Goal: Transaction & Acquisition: Book appointment/travel/reservation

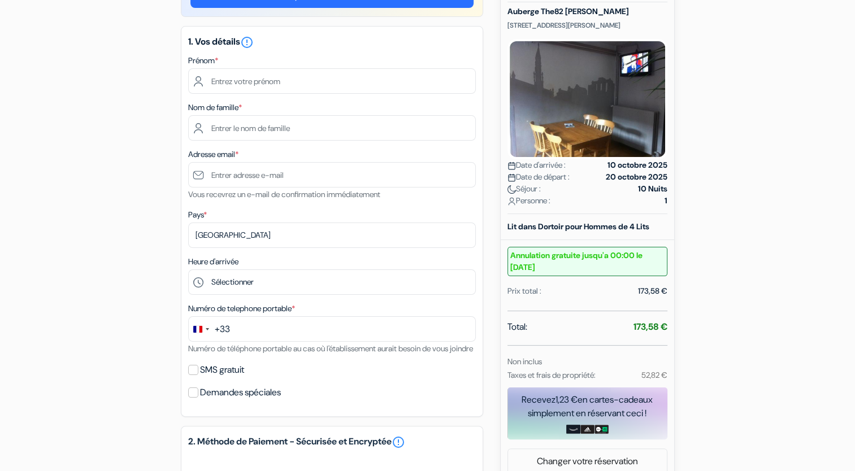
scroll to position [122, 0]
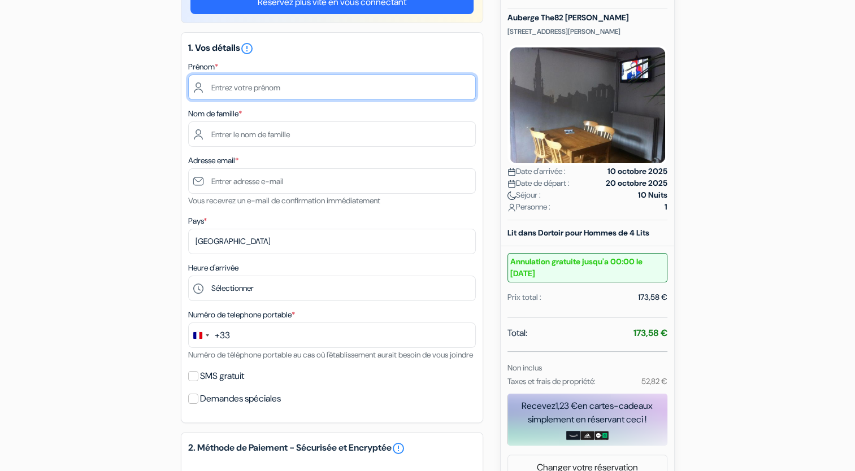
click at [328, 86] on input "text" at bounding box center [332, 87] width 288 height 25
click at [125, 121] on div "add_box Auberge The82 Louise Boulevard Géneral Jacques 82, Bruxelles, Belgique …" at bounding box center [428, 369] width 746 height 777
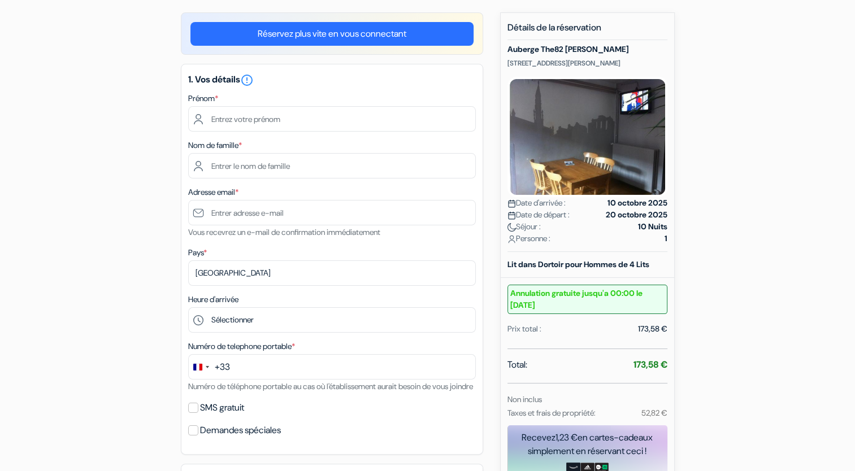
scroll to position [0, 0]
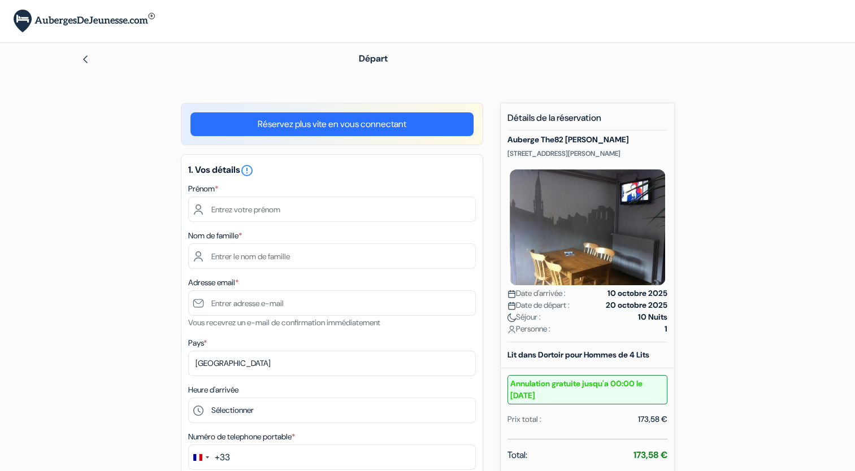
click at [650, 73] on div "Départ" at bounding box center [428, 59] width 746 height 32
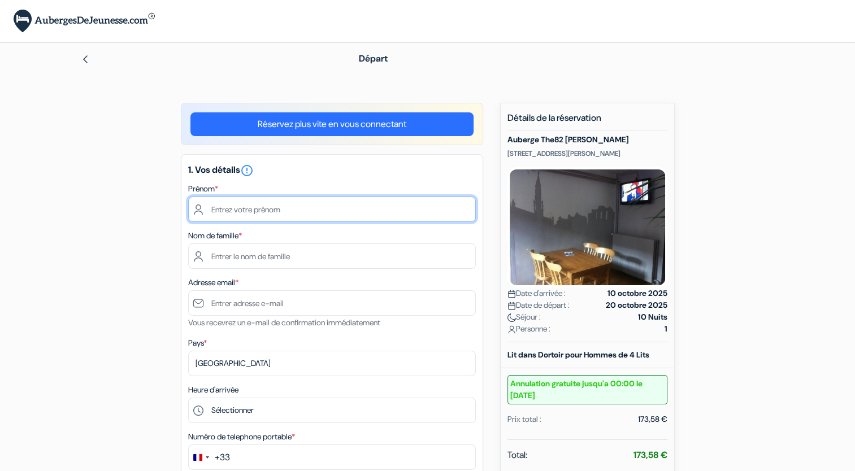
click at [373, 206] on input "text" at bounding box center [332, 209] width 288 height 25
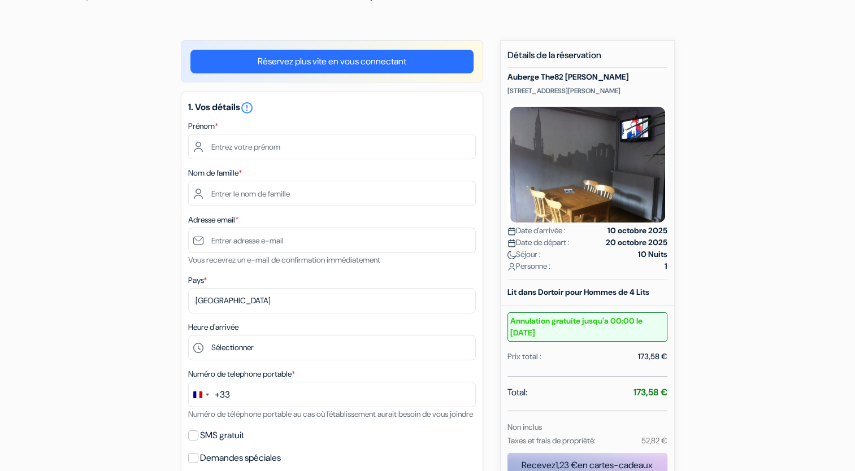
scroll to position [36, 0]
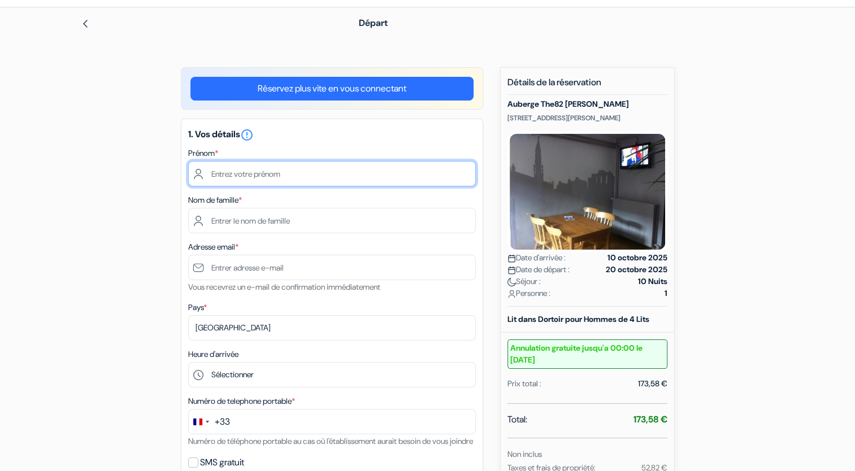
click at [352, 175] on input "text" at bounding box center [332, 173] width 288 height 25
type input "b"
type input "a"
type input "Ali"
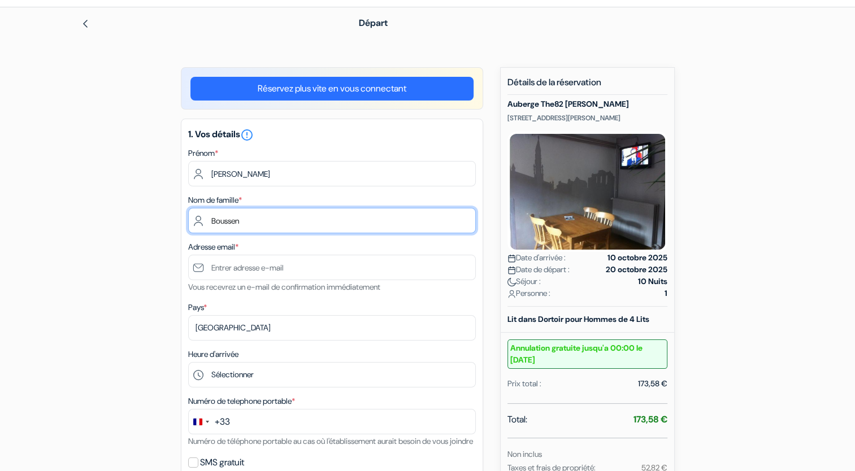
type input "Boussen"
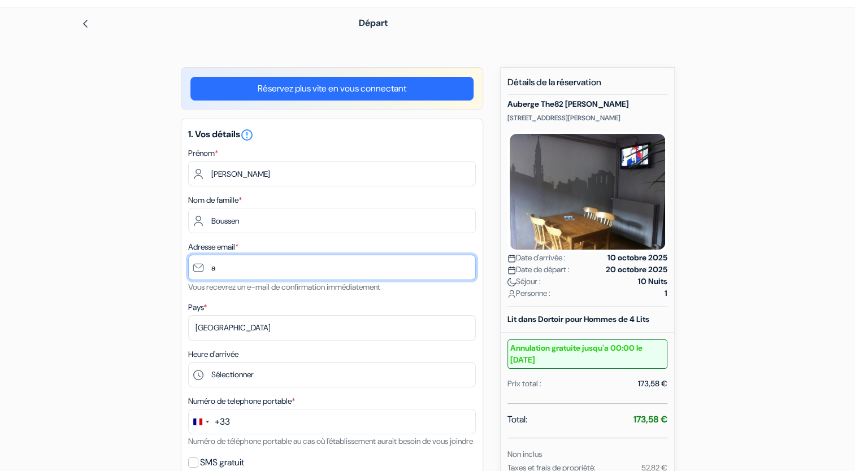
type input "ali.boussen@hotmail.com"
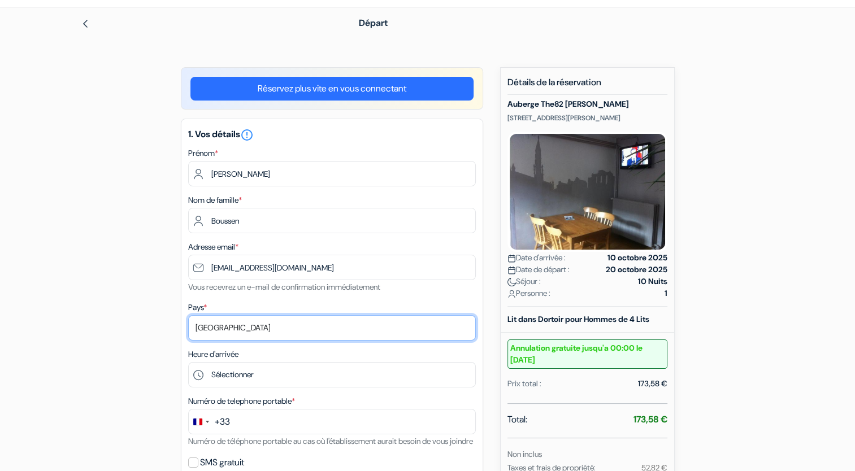
click at [254, 327] on select "Selectionner le pays Abkhazie Afghanistan Afrique du Sud Albanie Algérie Allema…" at bounding box center [332, 327] width 288 height 25
select select "tn"
click at [188, 316] on select "Selectionner le pays Abkhazie Afghanistan Afrique du Sud Albanie Algérie Allema…" at bounding box center [332, 327] width 288 height 25
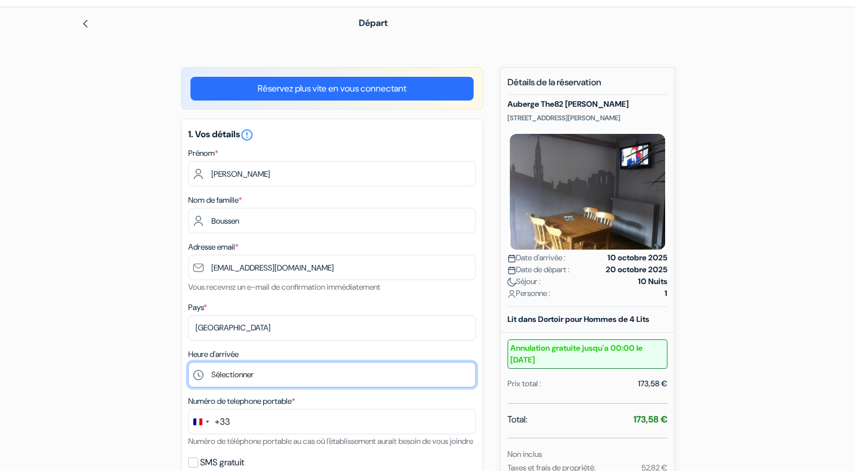
click at [262, 376] on select "Sélectionner 15:00 16:00 17:00 18:00 19:00 20:00 21:00 22:00 23:00 0:00" at bounding box center [332, 374] width 288 height 25
select select "15"
click at [188, 363] on select "Sélectionner 15:00 16:00 17:00 18:00 19:00 20:00 21:00 22:00 23:00 0:00" at bounding box center [332, 374] width 288 height 25
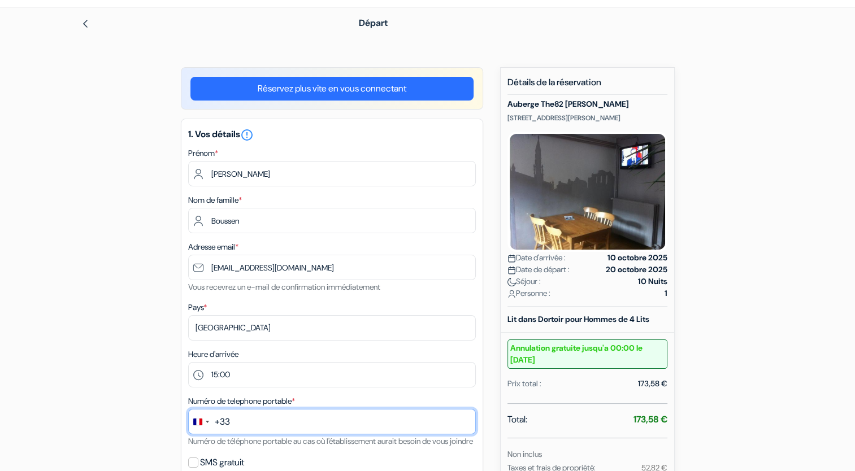
click at [274, 428] on input "text" at bounding box center [332, 421] width 288 height 25
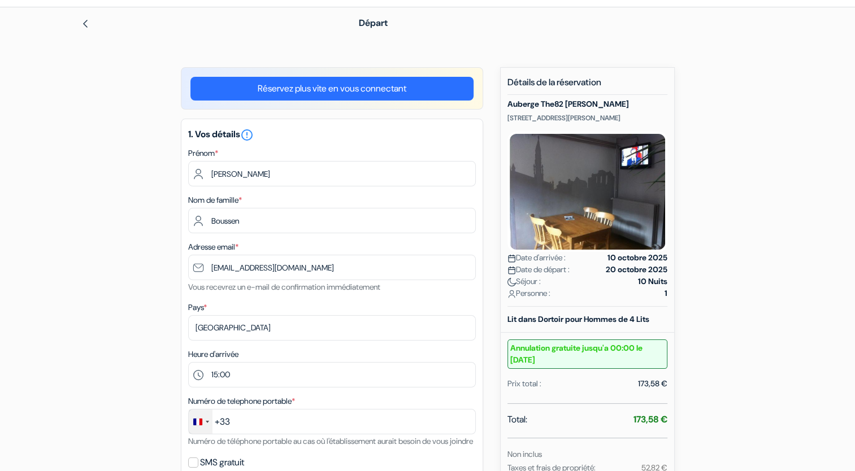
click at [207, 424] on div "Change country, selected France (+33)" at bounding box center [201, 422] width 24 height 24
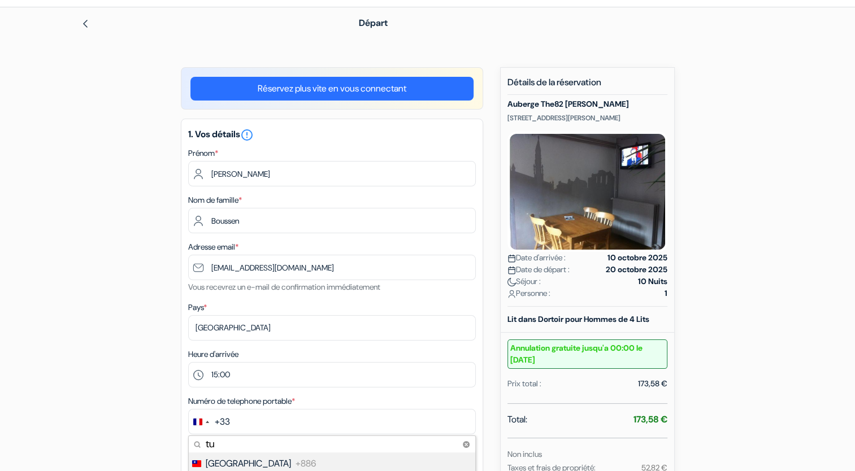
type input "tun"
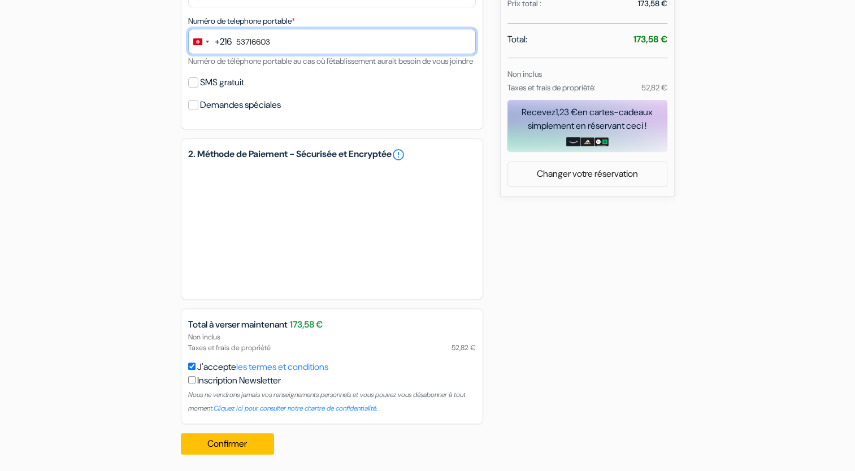
scroll to position [433, 0]
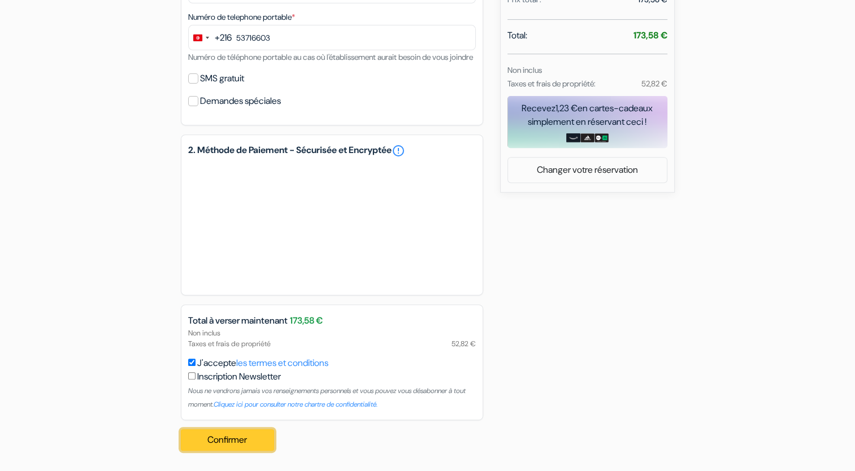
click at [244, 445] on button "Confirmer Loading..." at bounding box center [228, 439] width 94 height 21
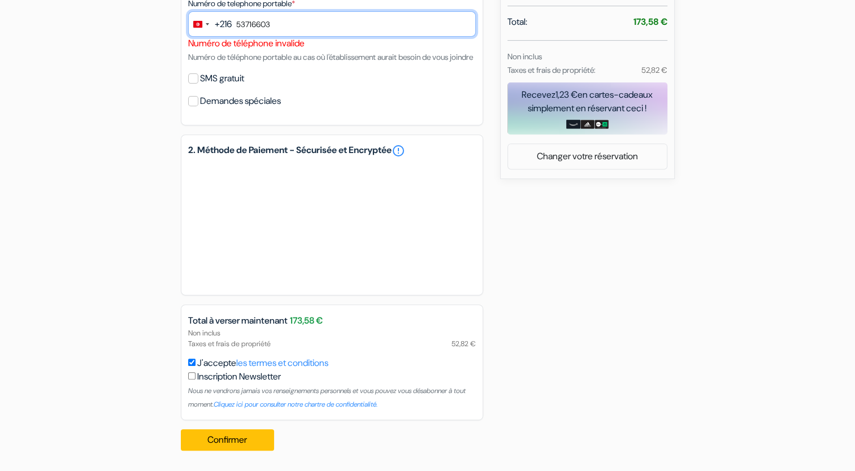
click at [289, 15] on input "53716603" at bounding box center [332, 23] width 288 height 25
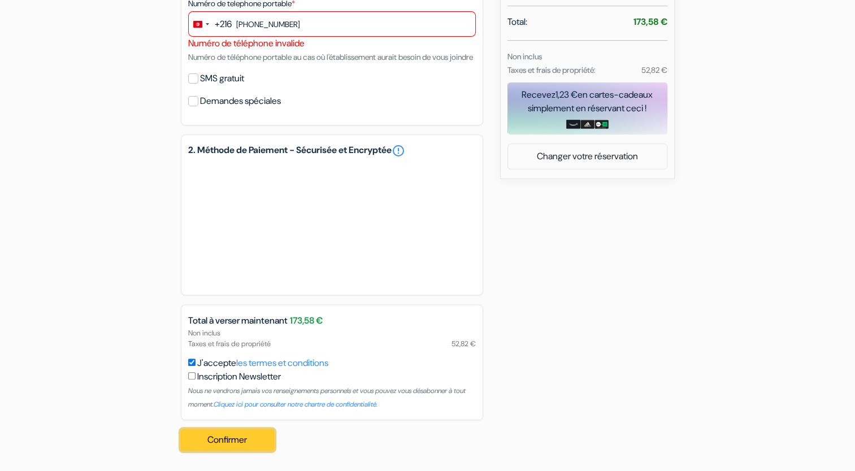
click at [228, 444] on button "Confirmer Loading..." at bounding box center [228, 439] width 94 height 21
click at [237, 451] on button "Confirmer Loading..." at bounding box center [228, 439] width 94 height 21
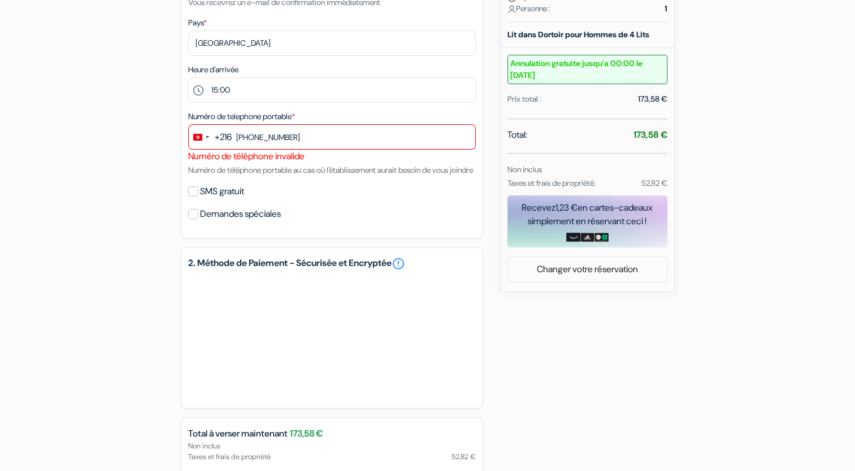
scroll to position [311, 0]
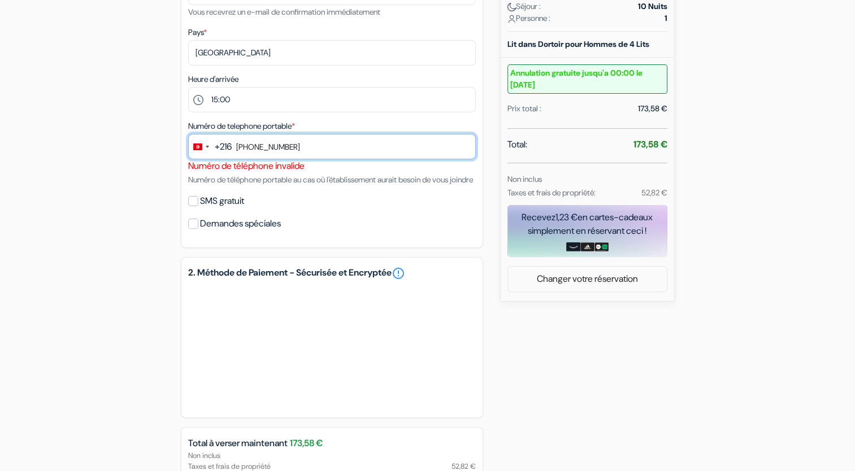
click at [334, 159] on input "+21653716603" at bounding box center [332, 146] width 288 height 25
type input "+"
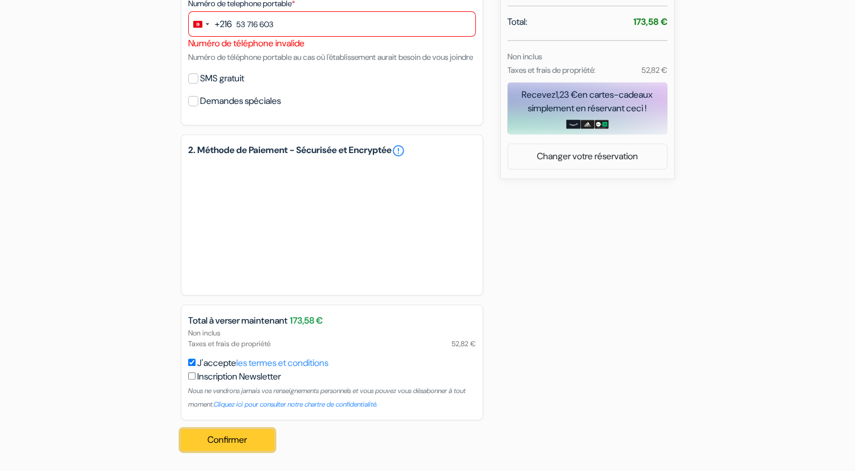
click at [254, 442] on button "Confirmer Loading..." at bounding box center [228, 439] width 94 height 21
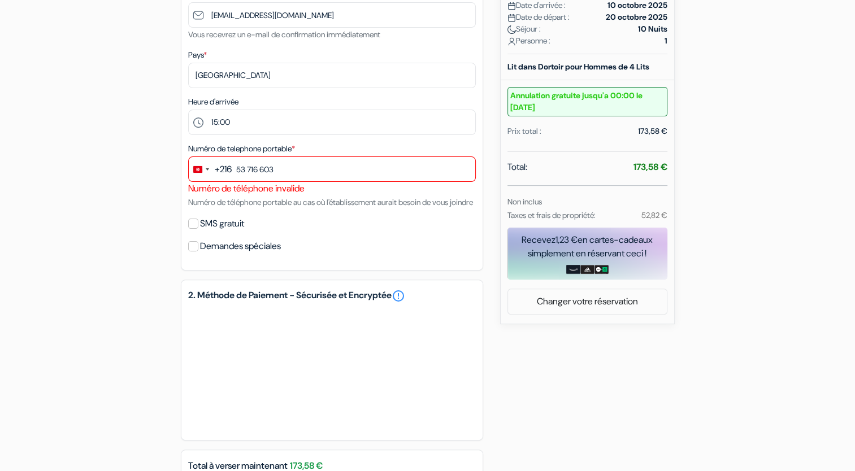
scroll to position [282, 0]
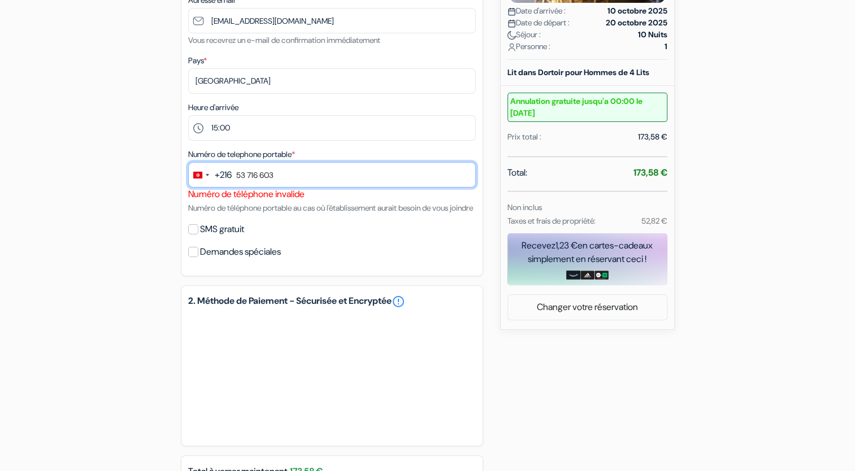
click at [353, 176] on input "53 716 603" at bounding box center [332, 174] width 288 height 25
type input "5"
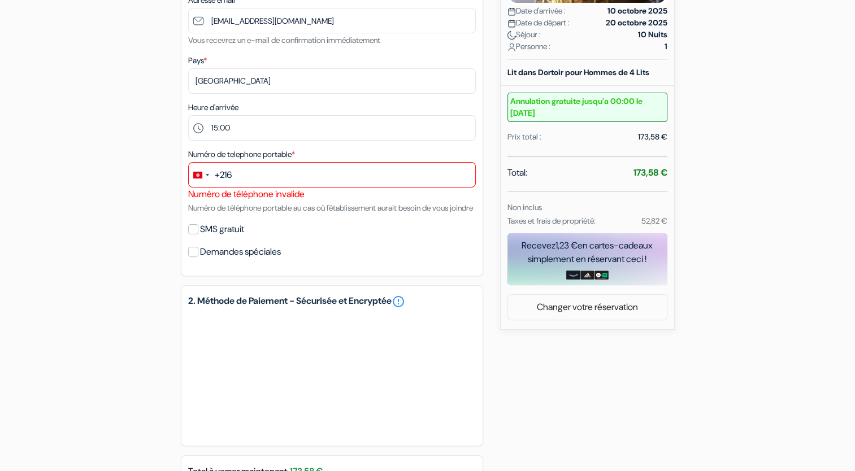
click at [215, 179] on div "+216" at bounding box center [223, 175] width 17 height 14
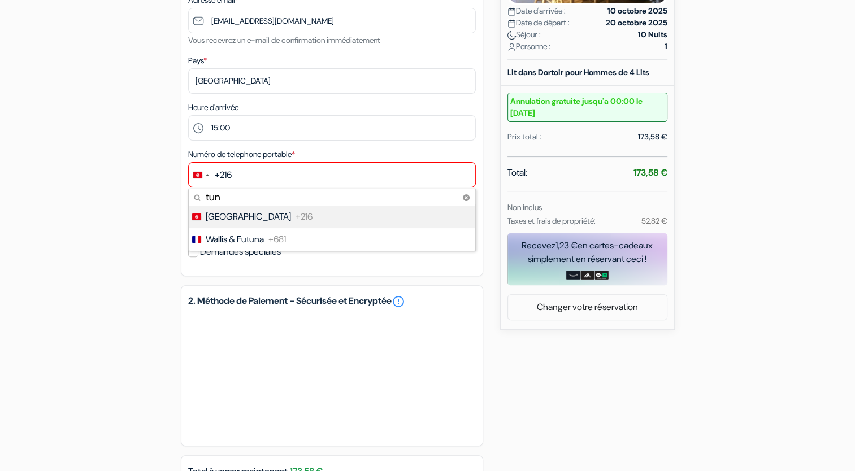
click at [215, 179] on div "+216" at bounding box center [223, 175] width 17 height 14
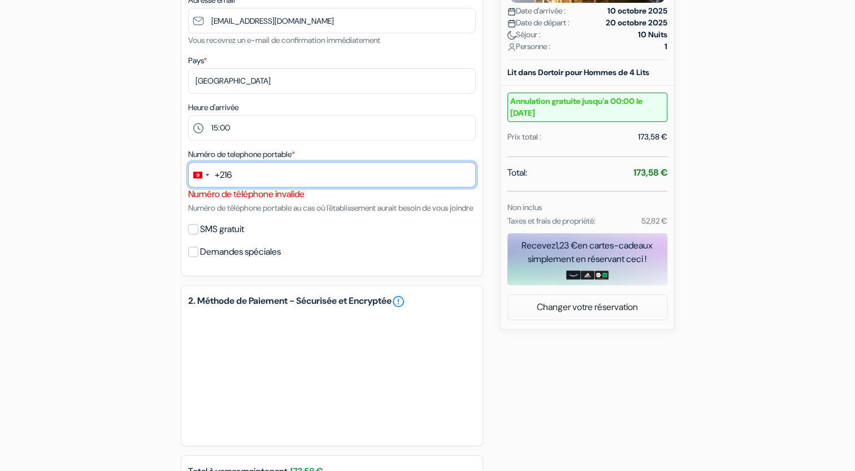
click at [247, 184] on input "text" at bounding box center [332, 174] width 288 height 25
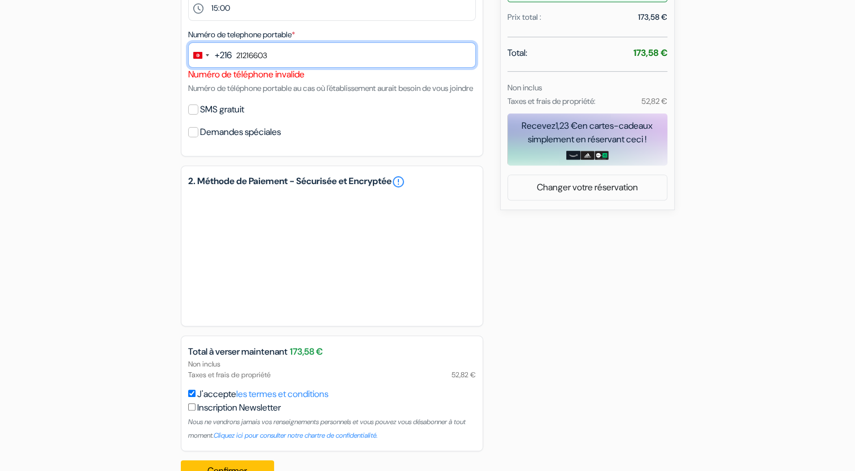
scroll to position [447, 0]
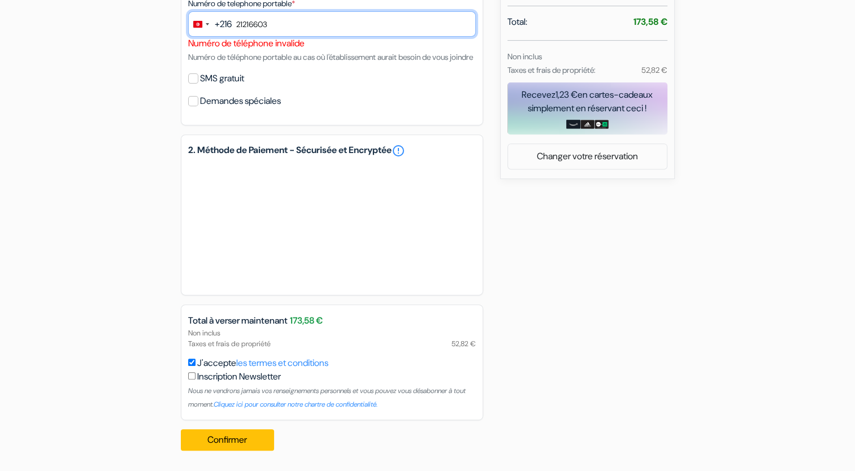
type input "21216603"
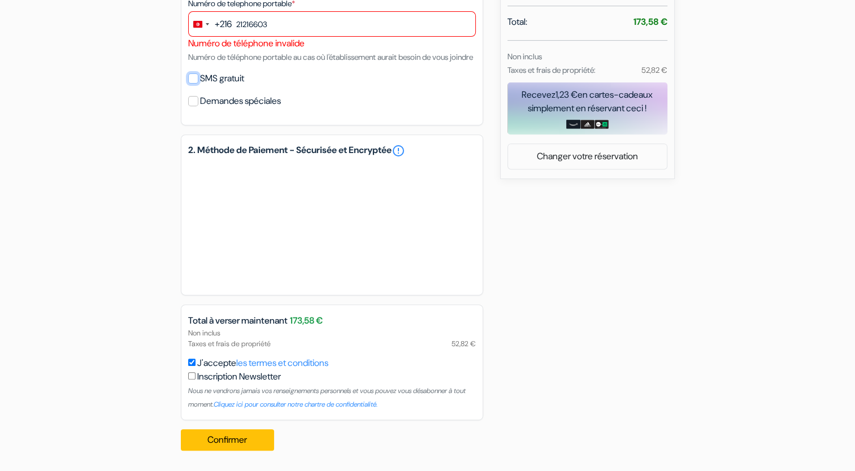
click at [192, 76] on input "SMS gratuit" at bounding box center [193, 78] width 10 height 10
checkbox input "true"
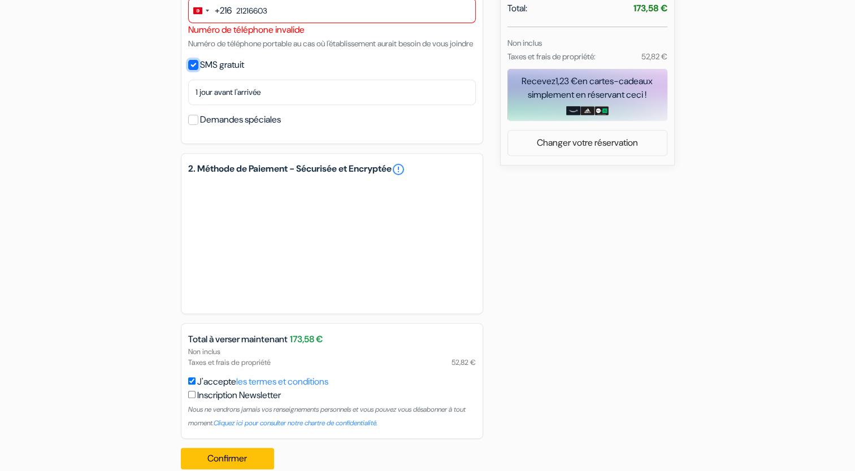
scroll to position [479, 0]
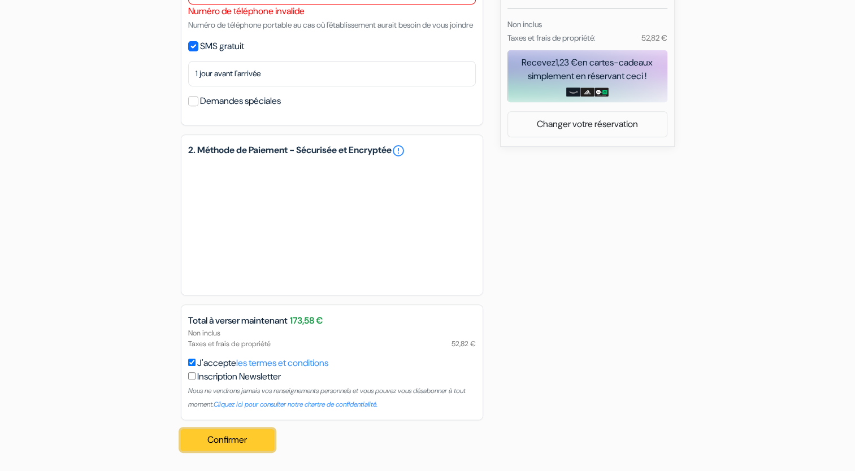
click at [242, 434] on button "Confirmer Loading..." at bounding box center [228, 439] width 94 height 21
click at [258, 449] on button "Confirmer Loading..." at bounding box center [228, 439] width 94 height 21
click at [259, 436] on button "Confirmer Loading..." at bounding box center [228, 439] width 94 height 21
click at [255, 447] on button "Confirmer Loading..." at bounding box center [228, 439] width 94 height 21
click at [254, 442] on button "Confirmer Loading..." at bounding box center [228, 439] width 94 height 21
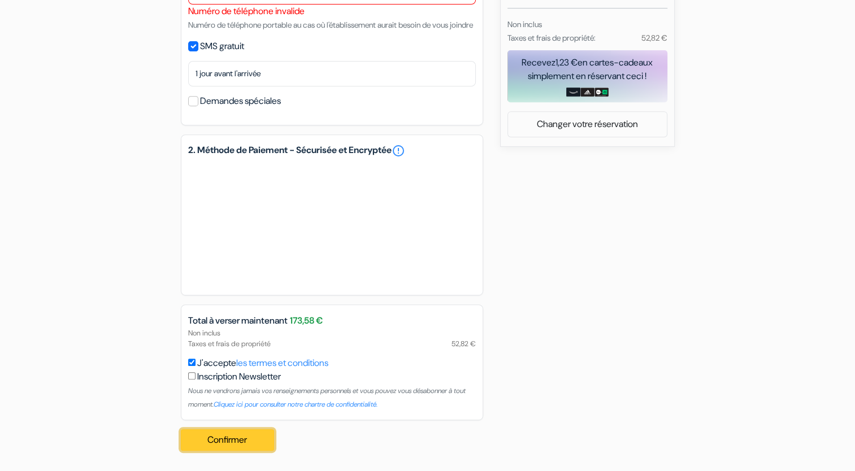
click at [251, 444] on button "Confirmer Loading..." at bounding box center [228, 439] width 94 height 21
click at [248, 444] on button "Confirmer Loading..." at bounding box center [228, 439] width 94 height 21
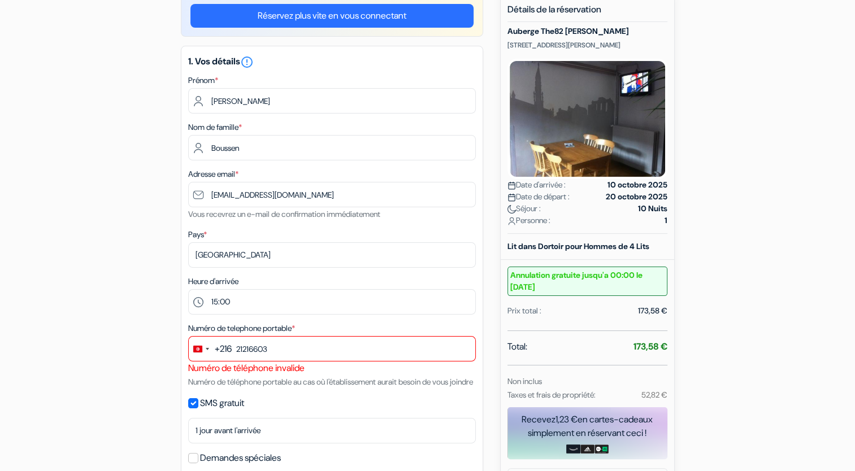
scroll to position [115, 0]
